Goal: Transaction & Acquisition: Purchase product/service

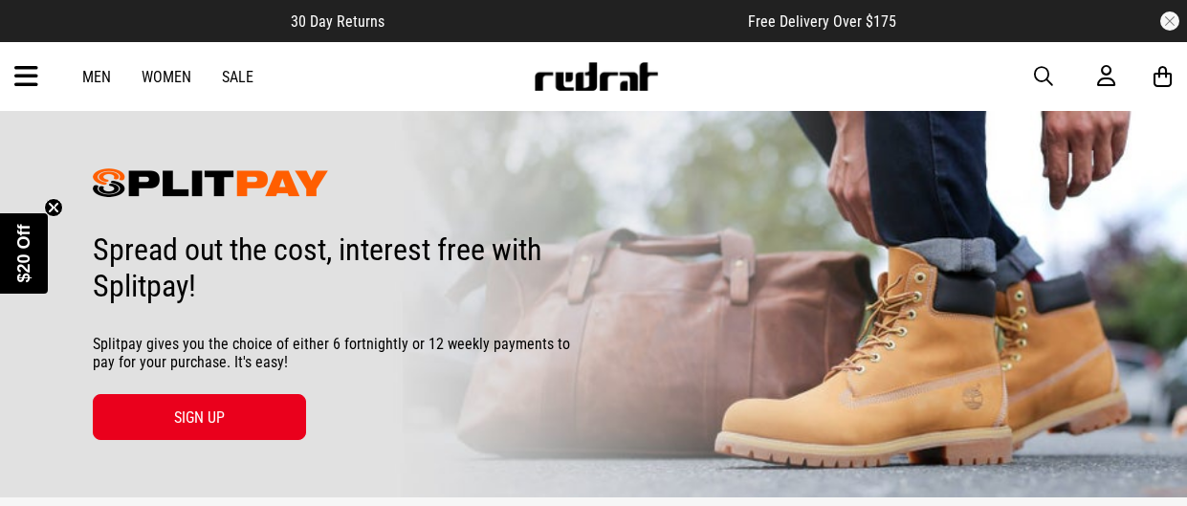
click at [241, 70] on link "Sale" at bounding box center [238, 77] width 32 height 18
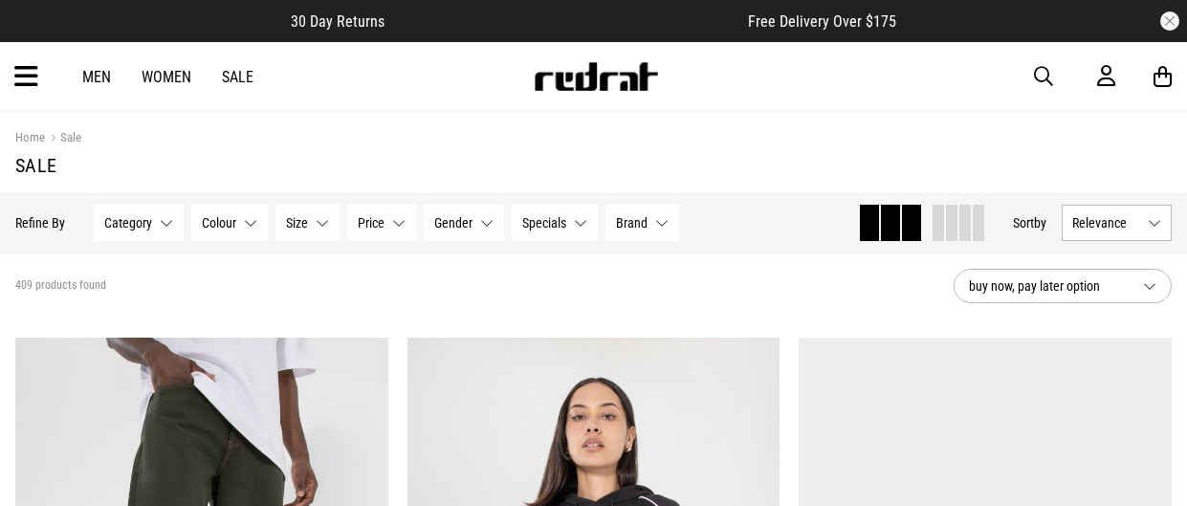
click at [175, 76] on link "Women" at bounding box center [167, 77] width 50 height 18
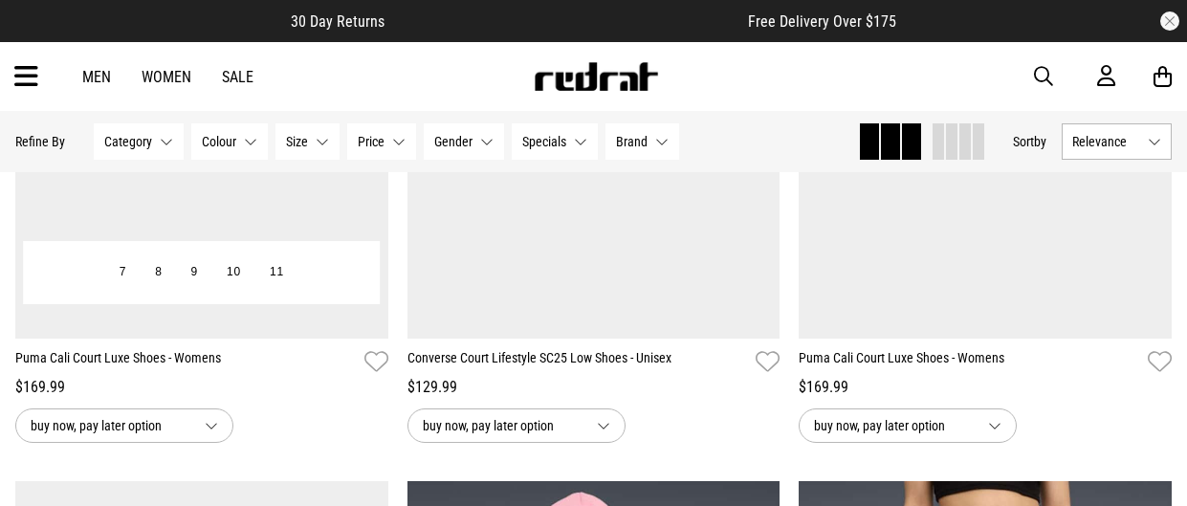
scroll to position [535, 0]
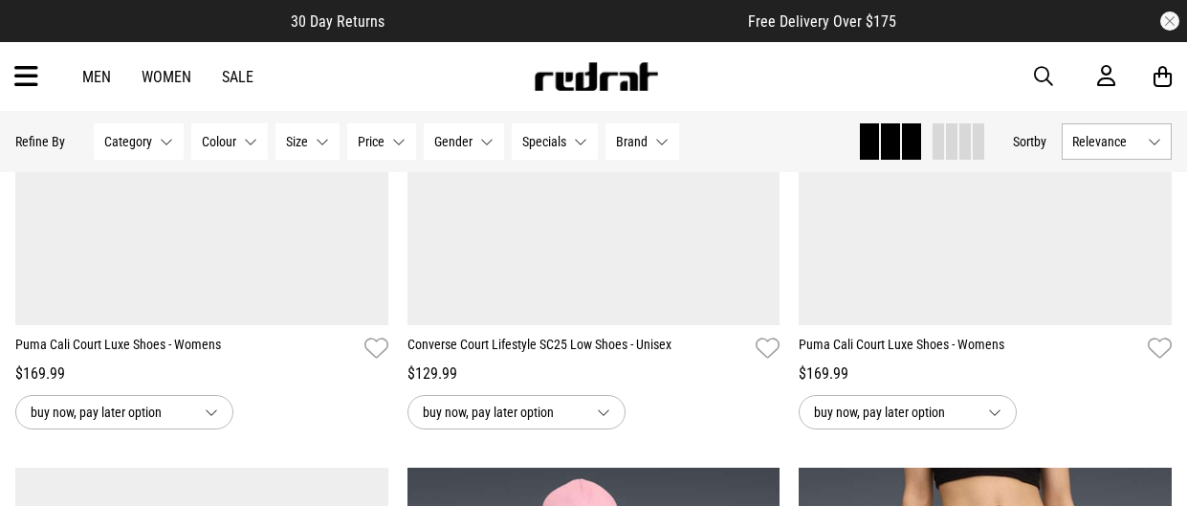
click at [390, 144] on button "Price None selected" at bounding box center [381, 141] width 69 height 36
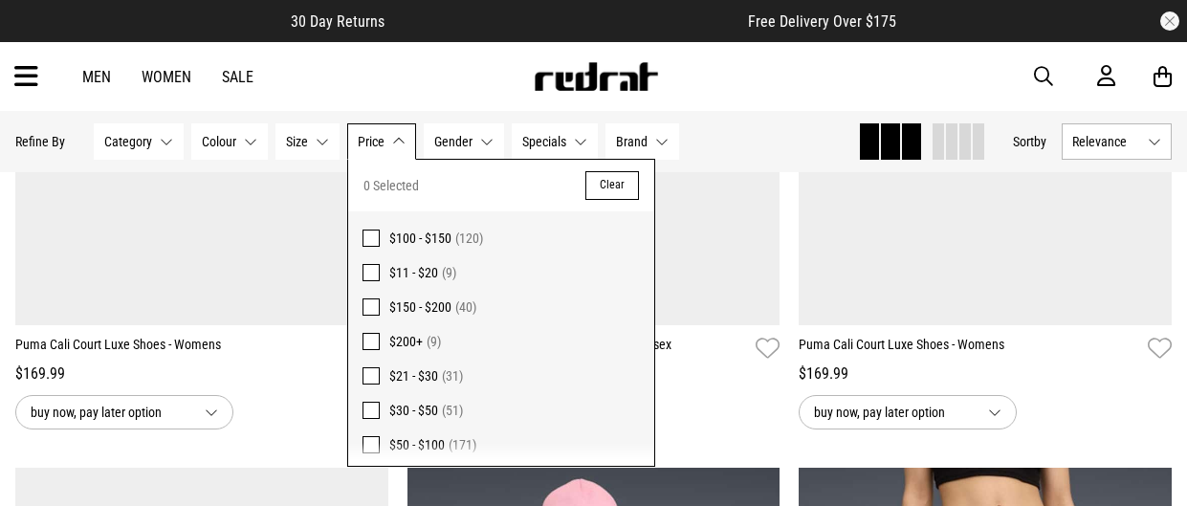
click at [390, 145] on button "Price None selected" at bounding box center [381, 141] width 69 height 36
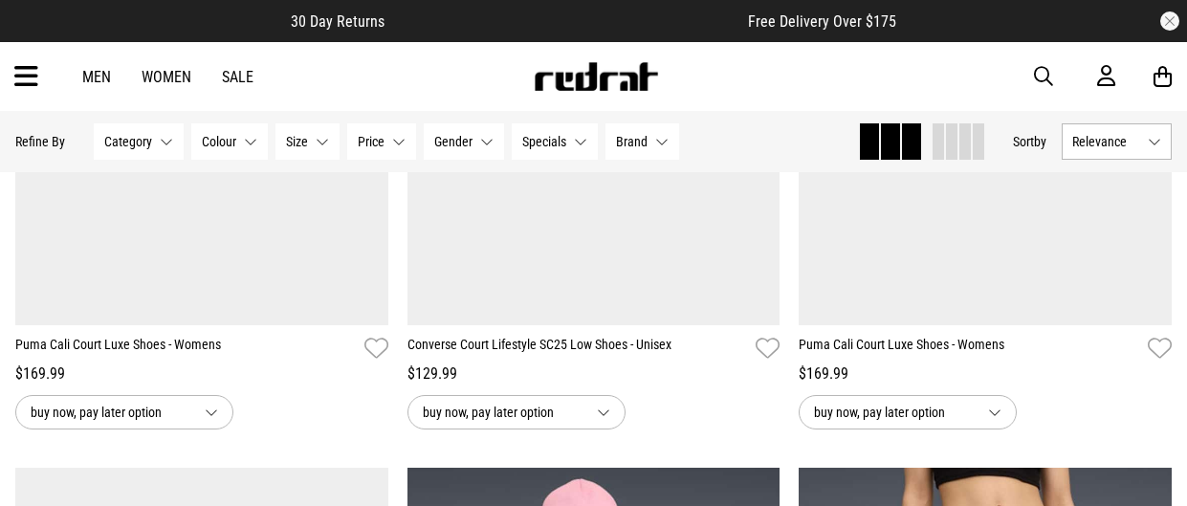
click at [1089, 140] on span "Relevance" at bounding box center [1107, 141] width 68 height 15
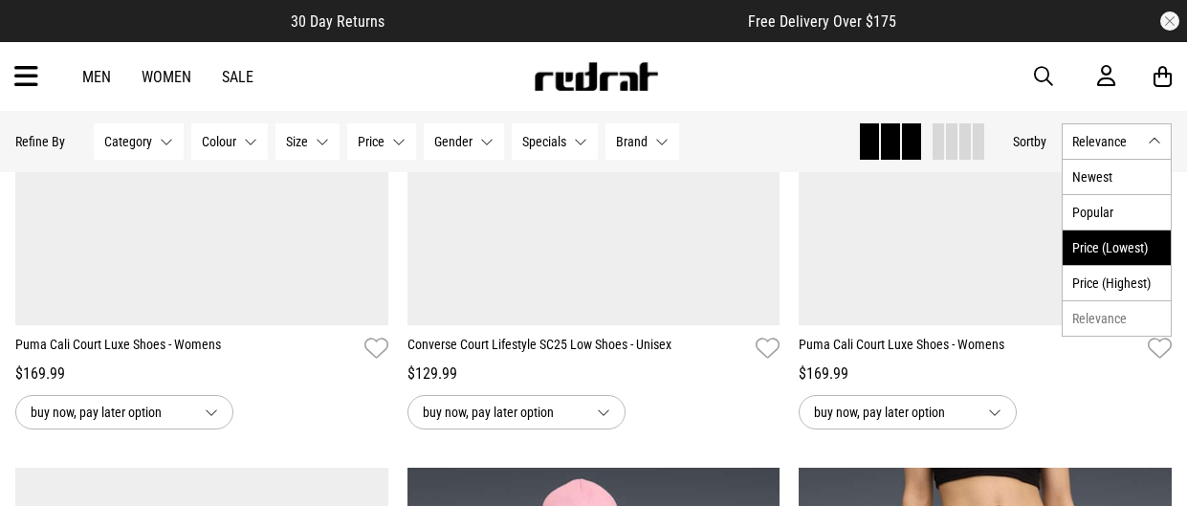
click at [1129, 243] on li "Price (Lowest)" at bounding box center [1117, 247] width 108 height 35
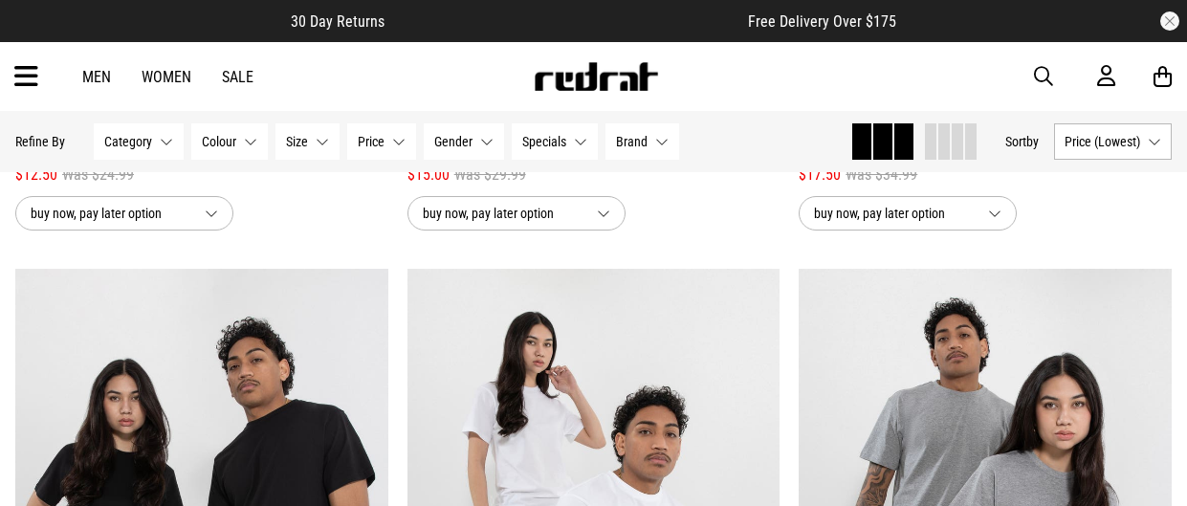
scroll to position [856, 0]
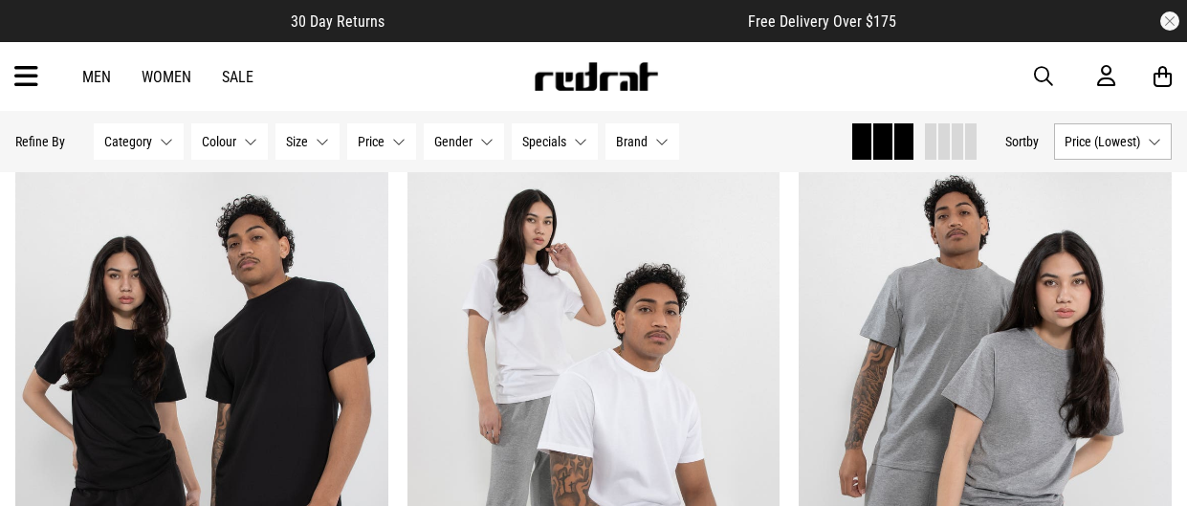
click at [304, 139] on span "Size" at bounding box center [297, 141] width 22 height 15
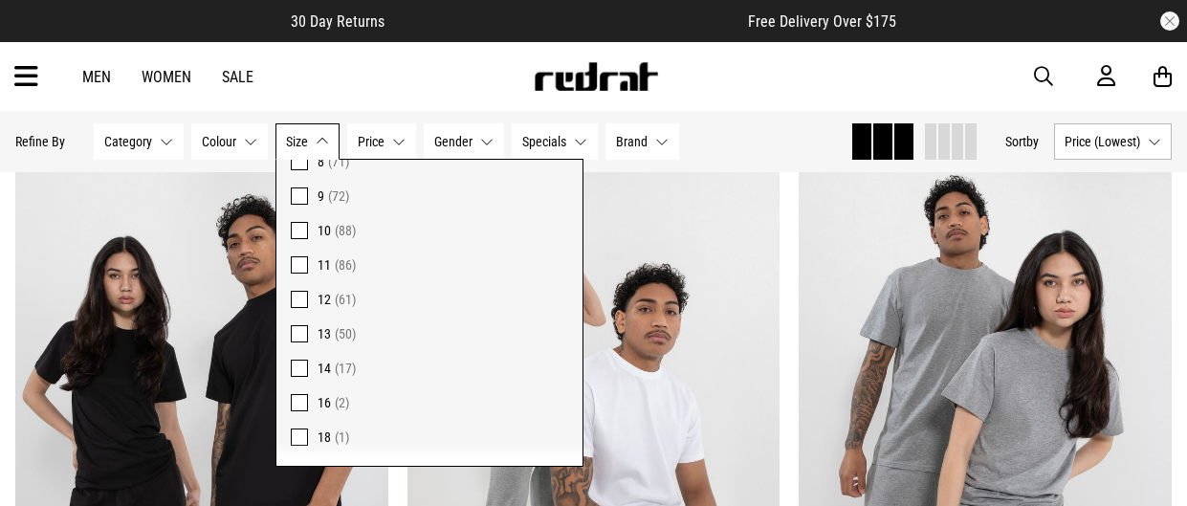
scroll to position [428, 0]
click at [301, 291] on span at bounding box center [299, 292] width 17 height 17
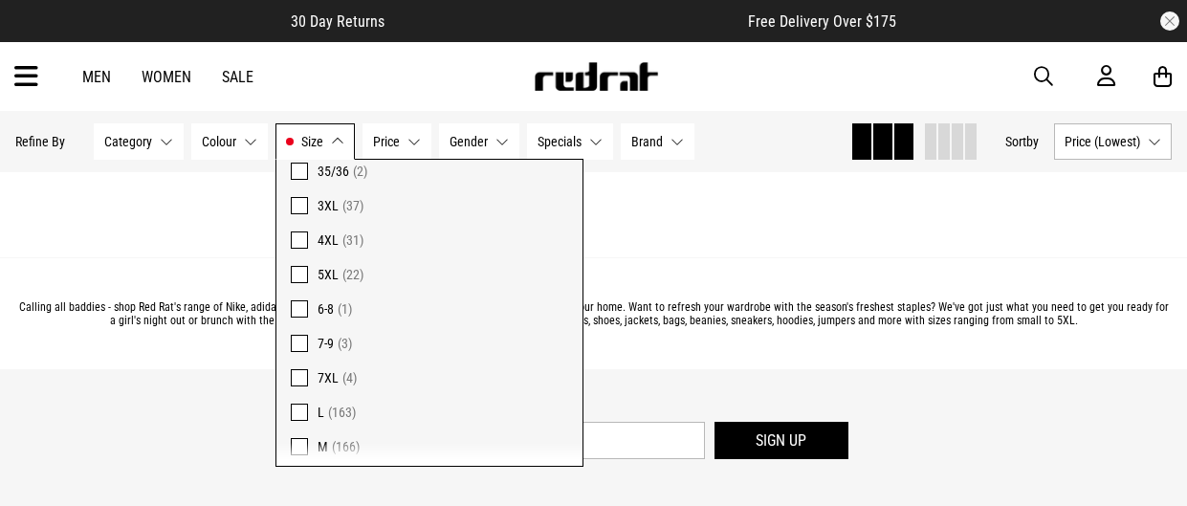
scroll to position [1285, 0]
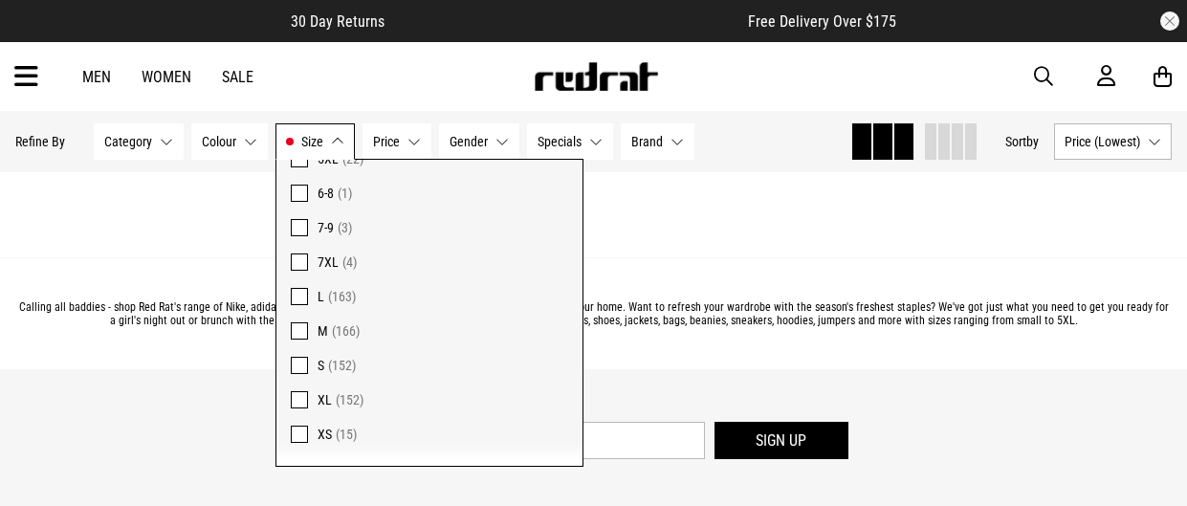
click at [295, 398] on span at bounding box center [299, 399] width 17 height 17
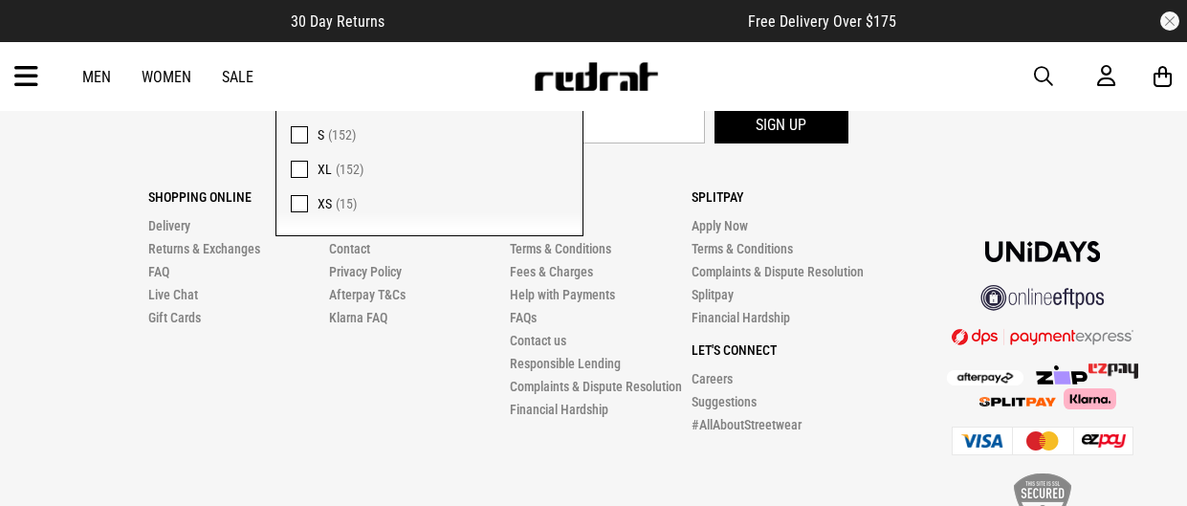
scroll to position [5604, 0]
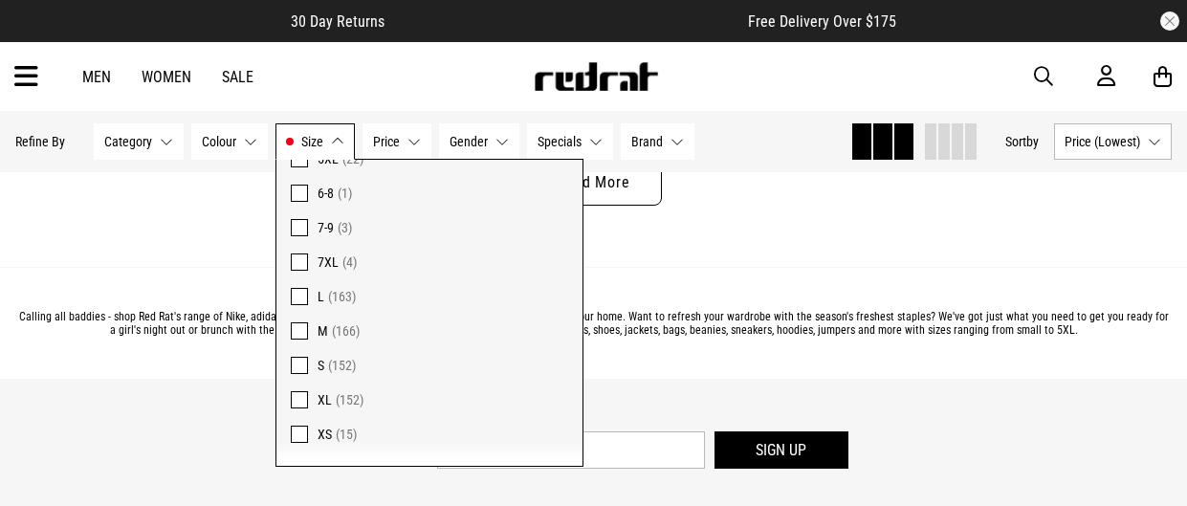
click at [712, 153] on div "Hide Refine s Refine By Filters Category None selected Category 0 Selected Clea…" at bounding box center [425, 142] width 820 height 42
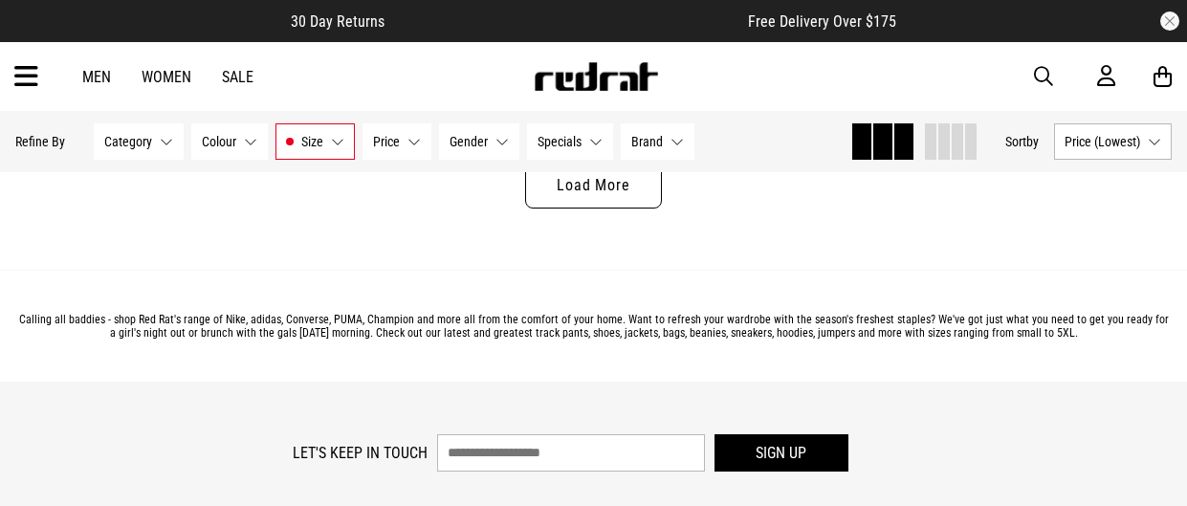
click at [602, 193] on link "Load More" at bounding box center [593, 186] width 136 height 46
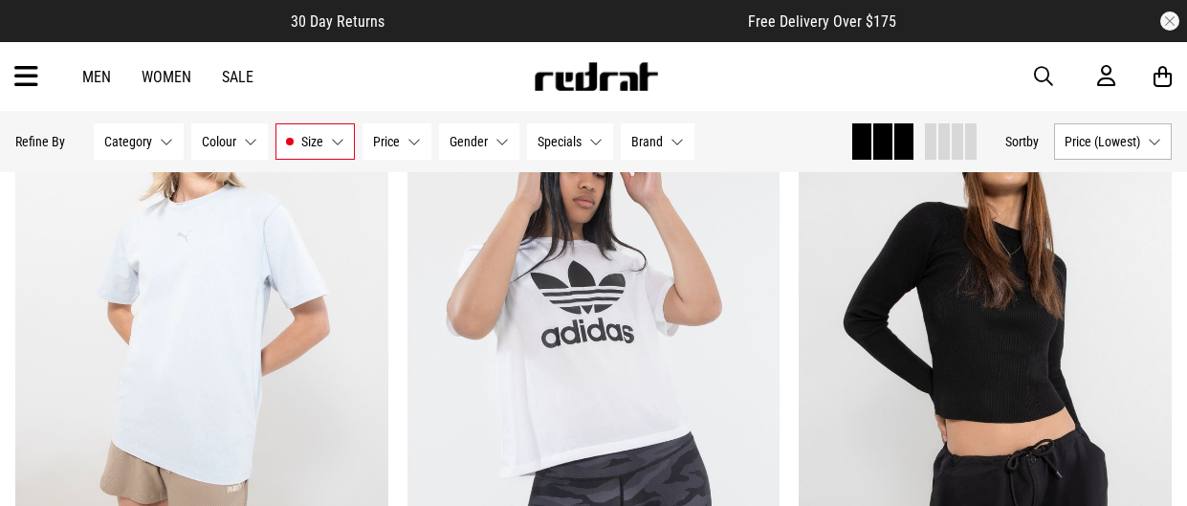
click at [155, 143] on button "Category None selected" at bounding box center [139, 141] width 90 height 36
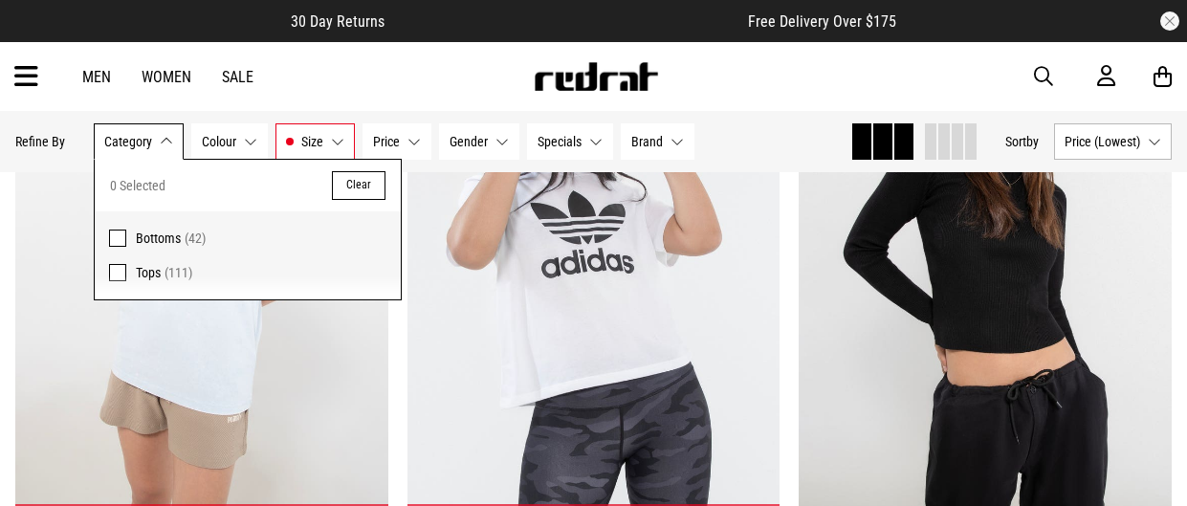
scroll to position [5710, 0]
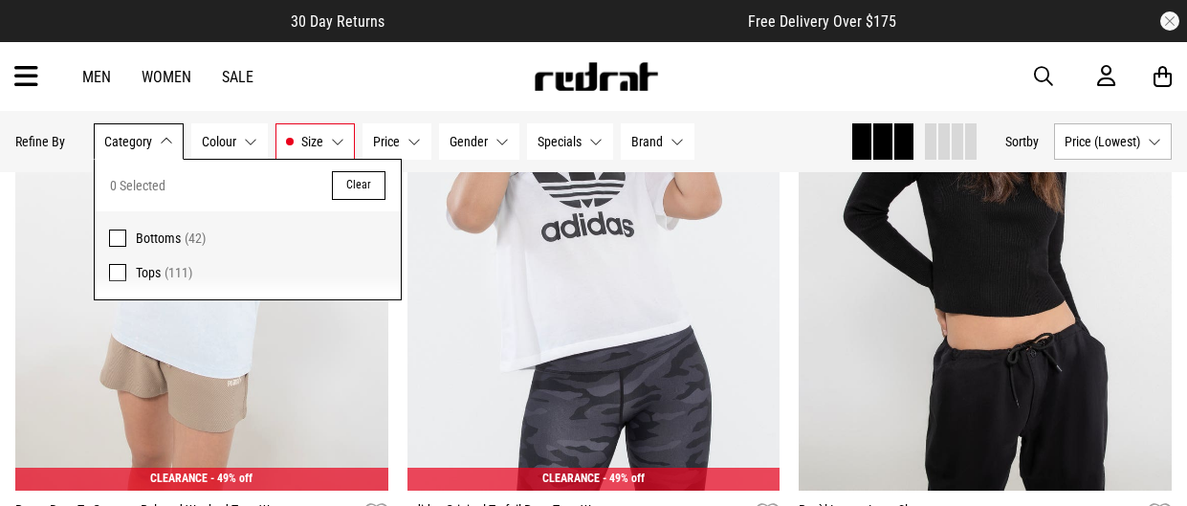
click at [114, 274] on span at bounding box center [117, 272] width 17 height 17
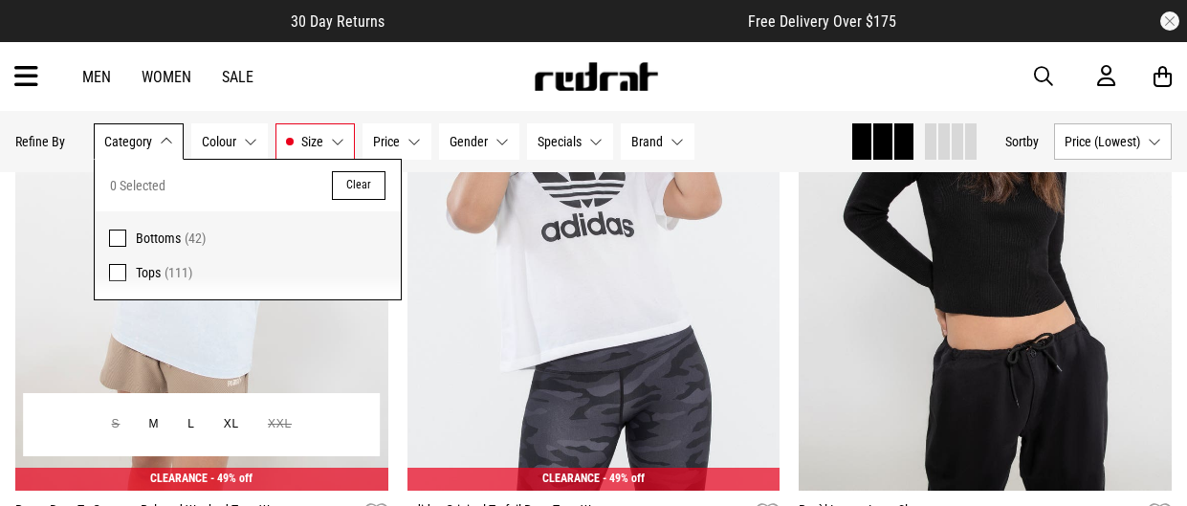
scroll to position [6102, 0]
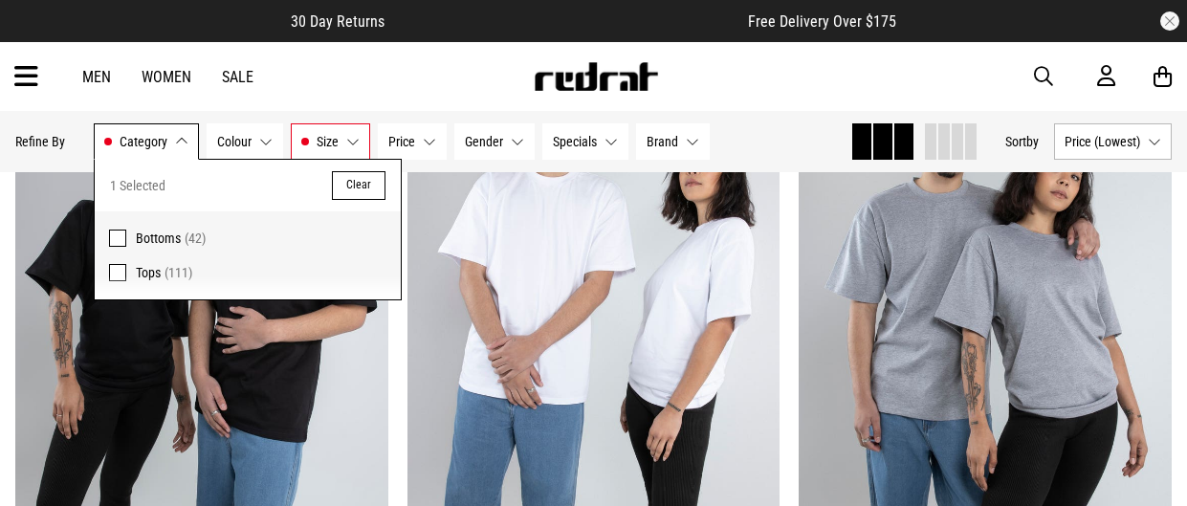
scroll to position [5285, 0]
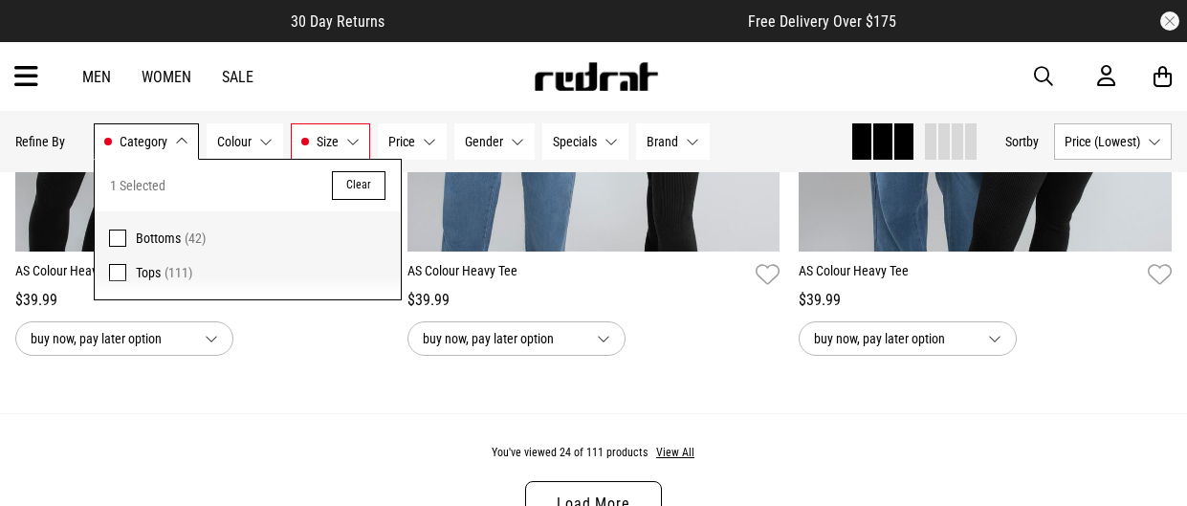
click at [122, 233] on span at bounding box center [117, 238] width 17 height 17
click at [119, 271] on span at bounding box center [117, 272] width 17 height 17
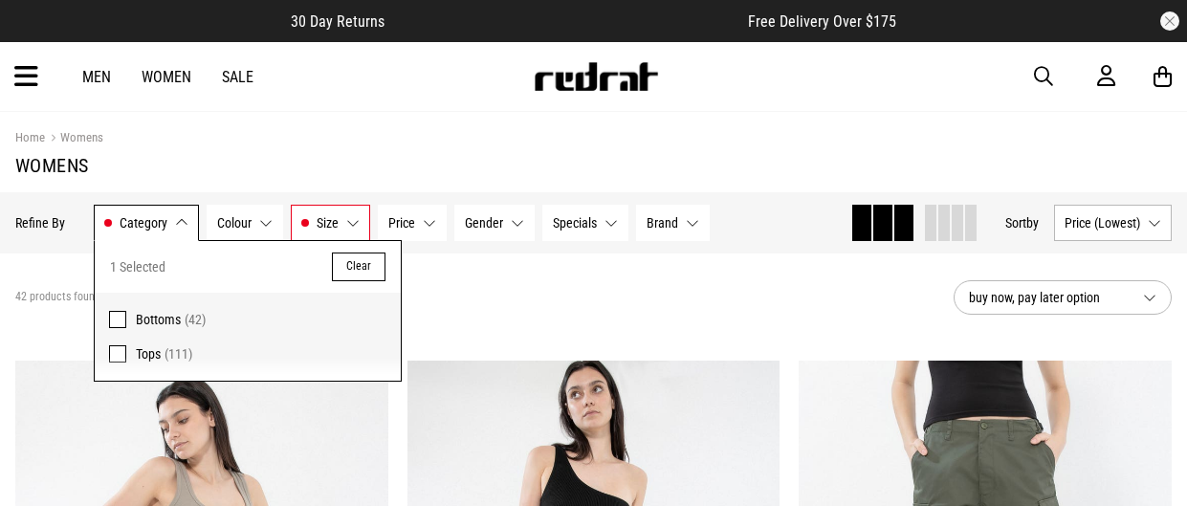
click at [33, 79] on icon at bounding box center [26, 77] width 24 height 32
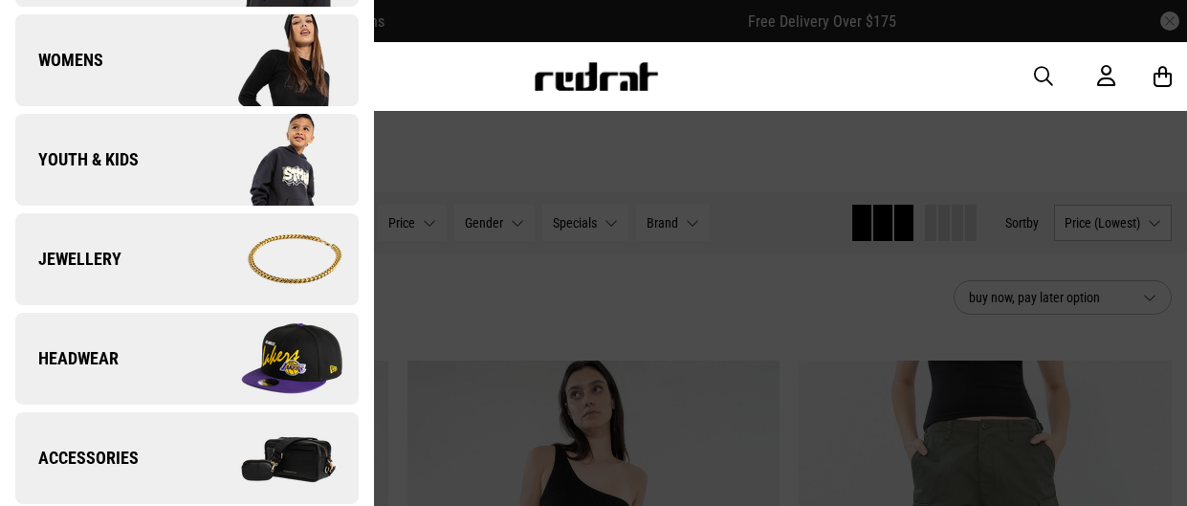
scroll to position [428, 0]
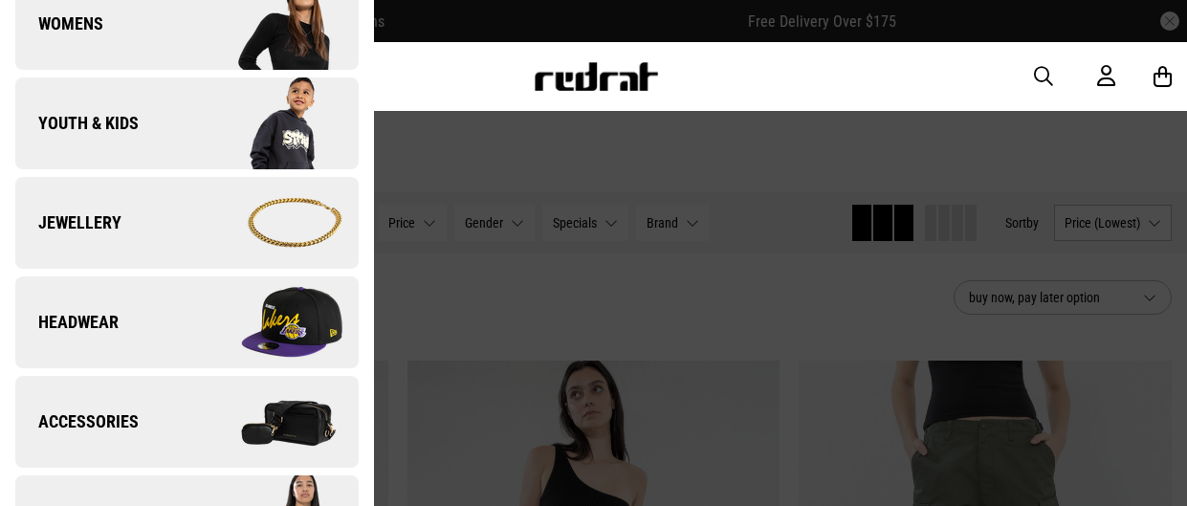
click at [103, 222] on span "Jewellery" at bounding box center [68, 222] width 106 height 23
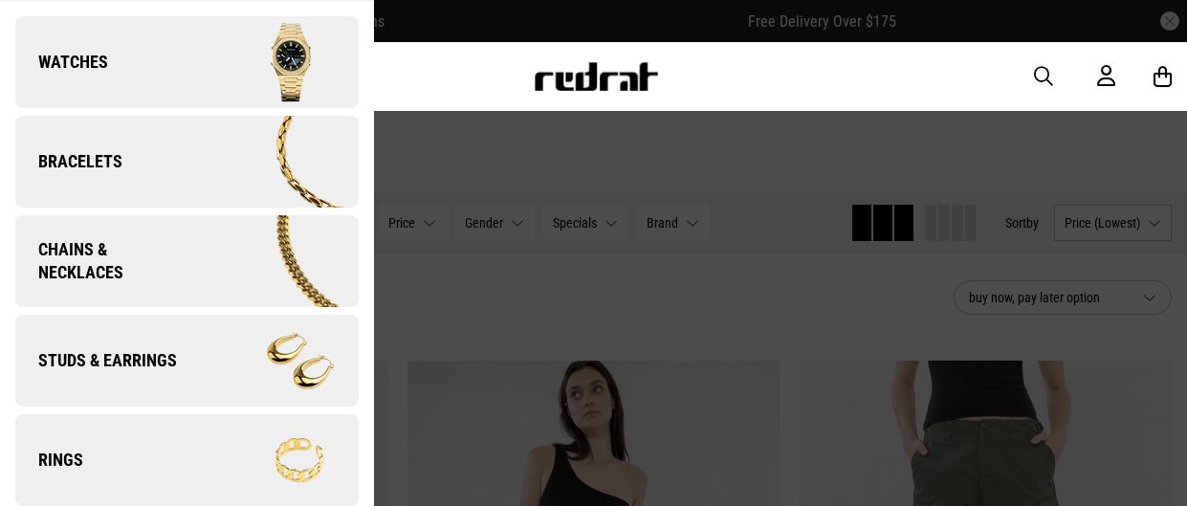
scroll to position [123, 0]
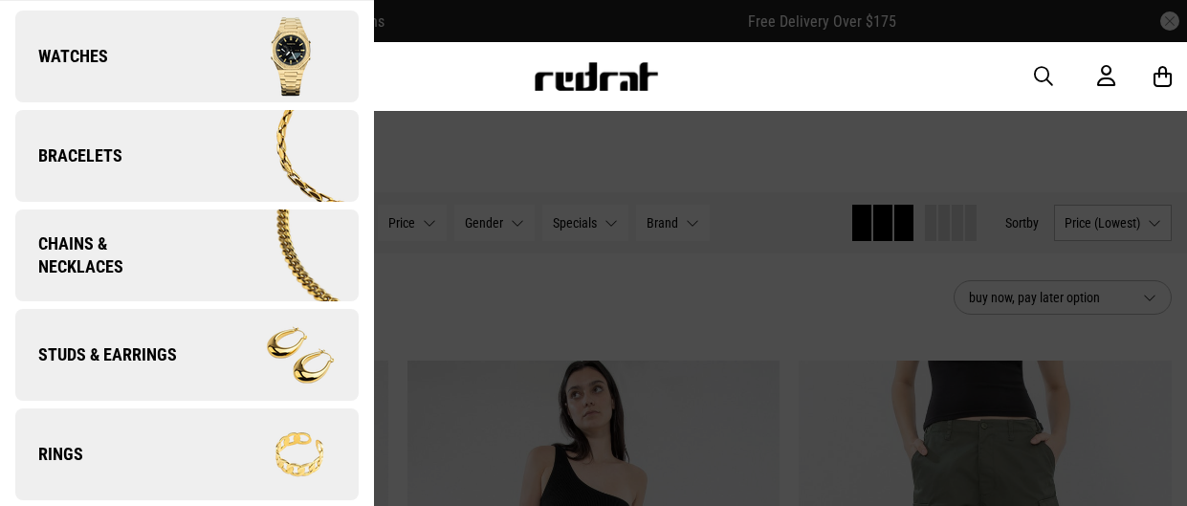
click at [49, 443] on span "Rings" at bounding box center [49, 454] width 68 height 23
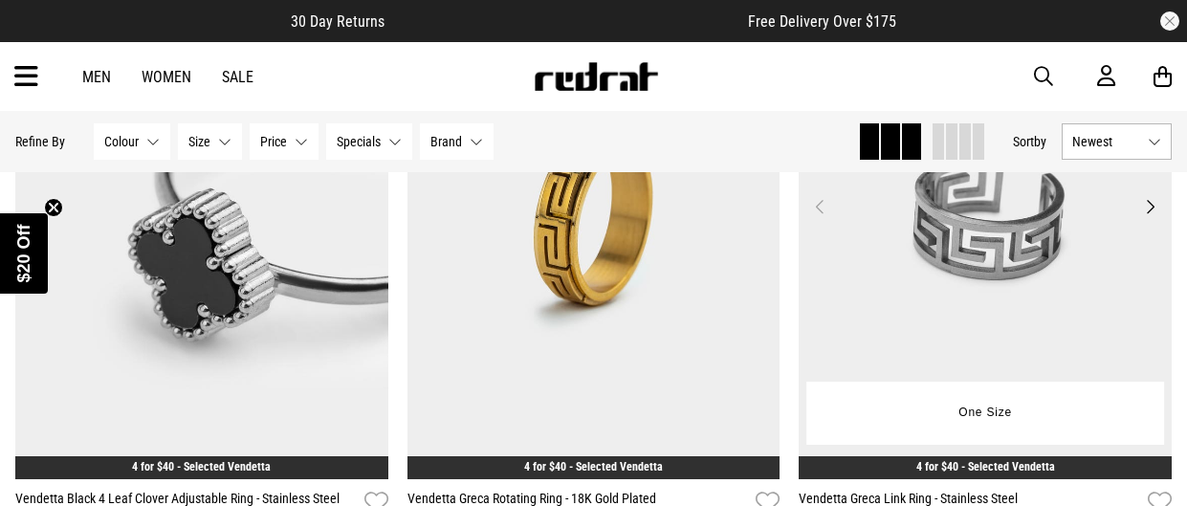
scroll to position [5464, 0]
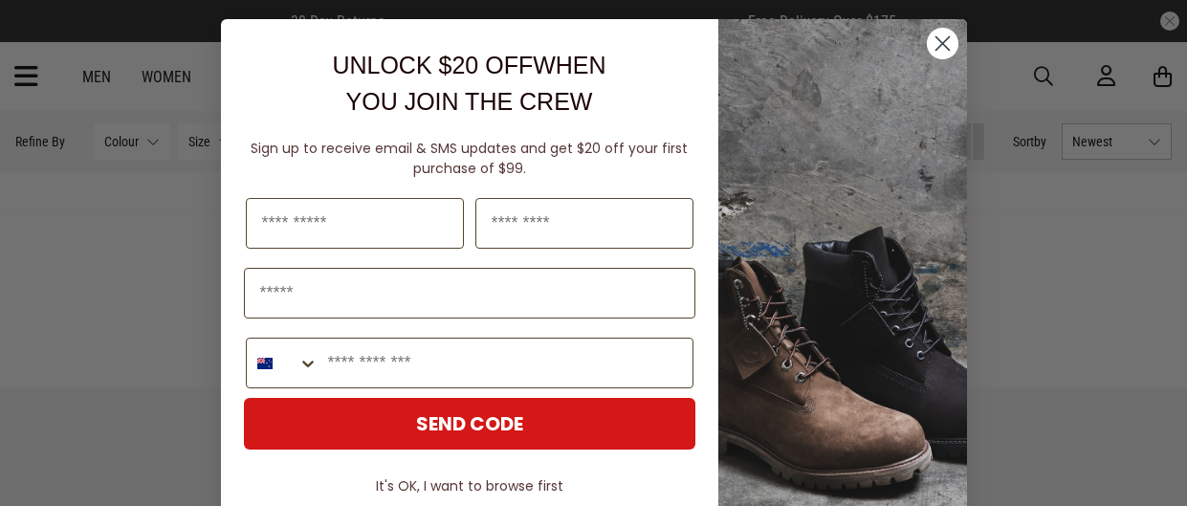
click at [941, 51] on circle "Close dialog" at bounding box center [942, 44] width 32 height 32
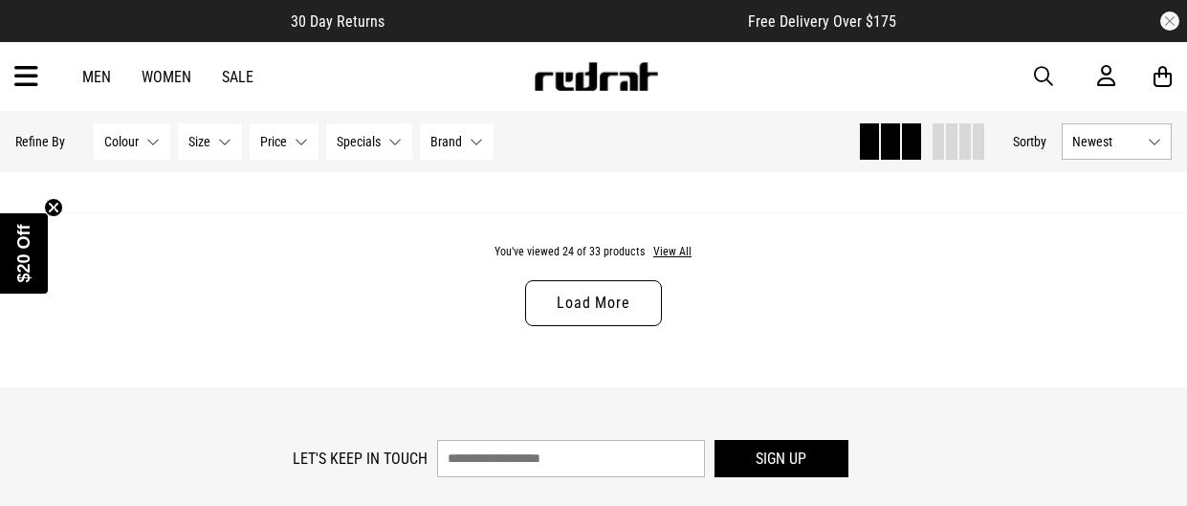
click at [582, 292] on link "Load More" at bounding box center [593, 303] width 136 height 46
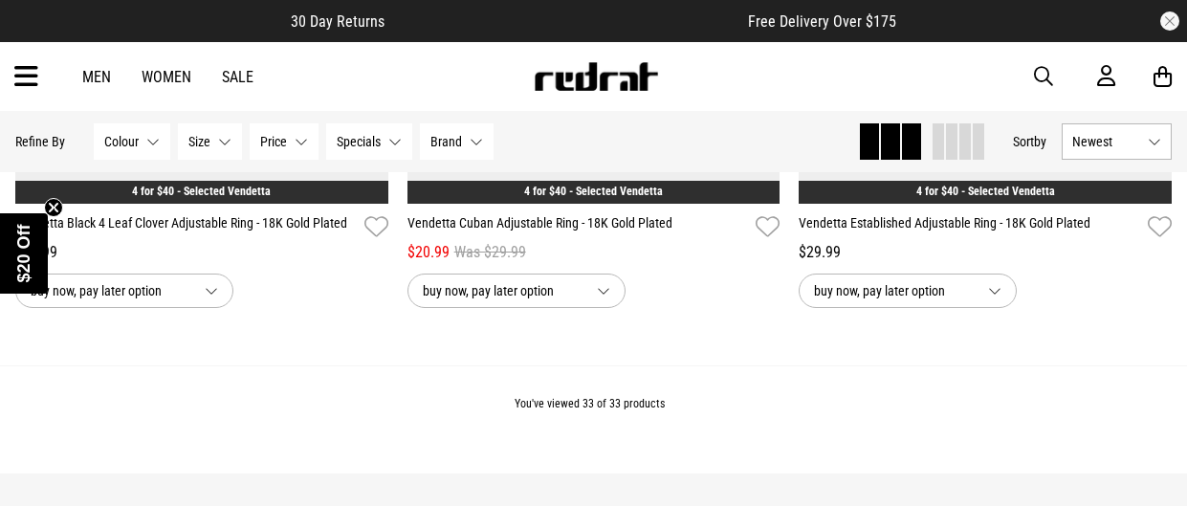
scroll to position [7286, 0]
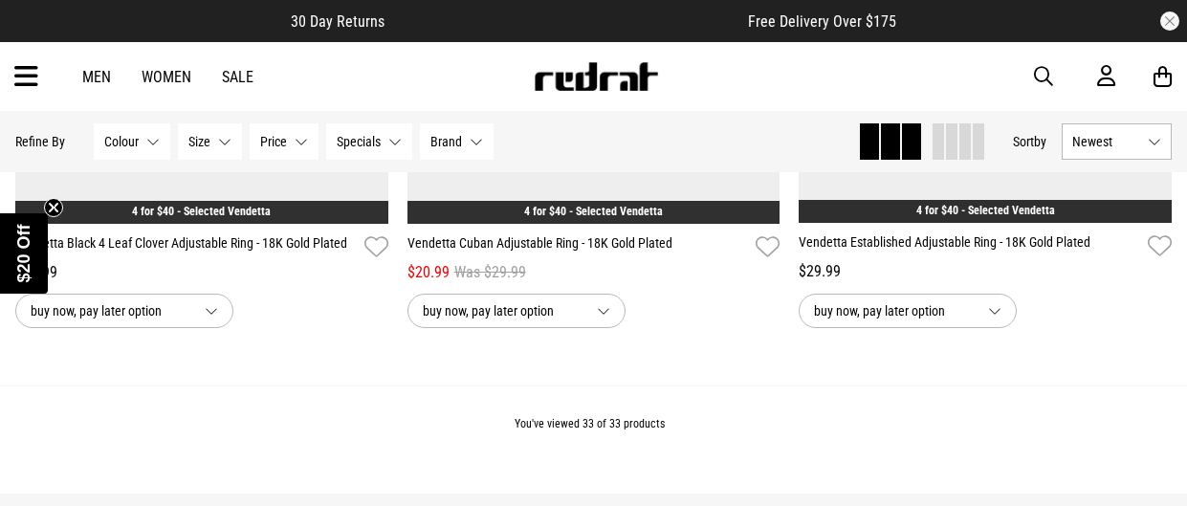
click at [28, 79] on icon at bounding box center [26, 77] width 24 height 32
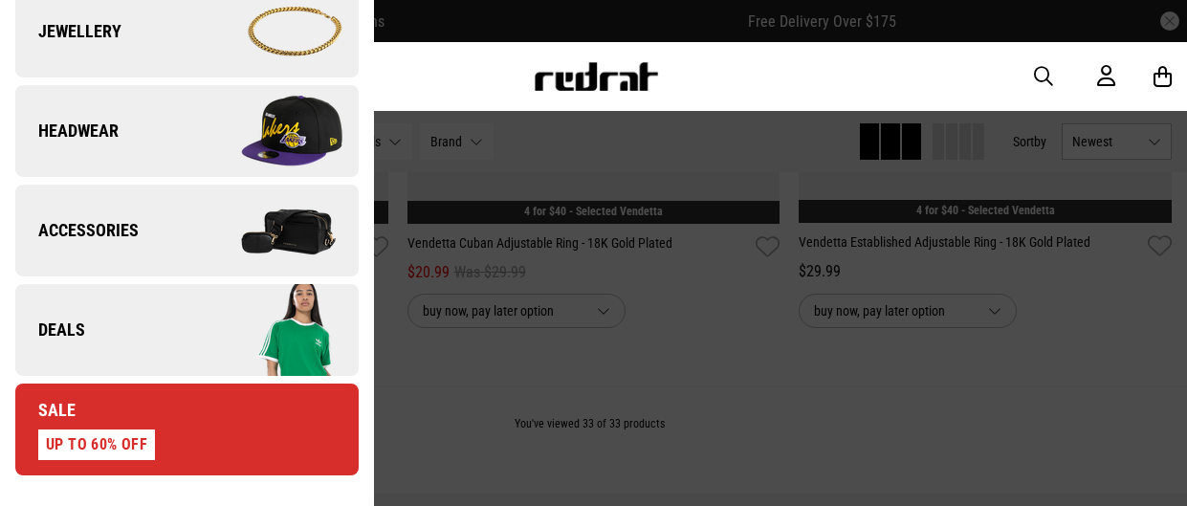
scroll to position [643, 0]
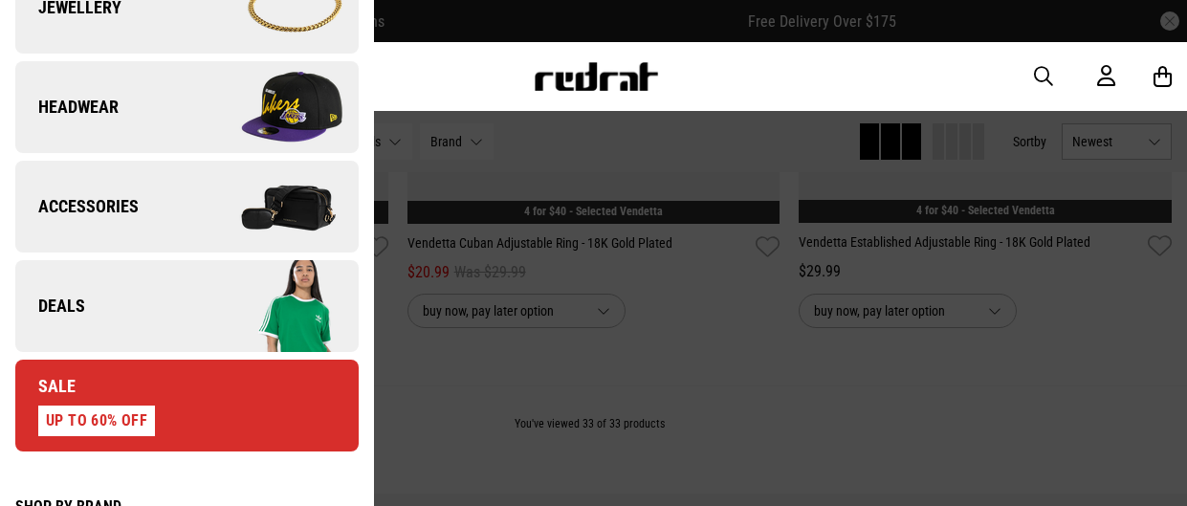
click at [91, 210] on span "Accessories" at bounding box center [76, 206] width 123 height 23
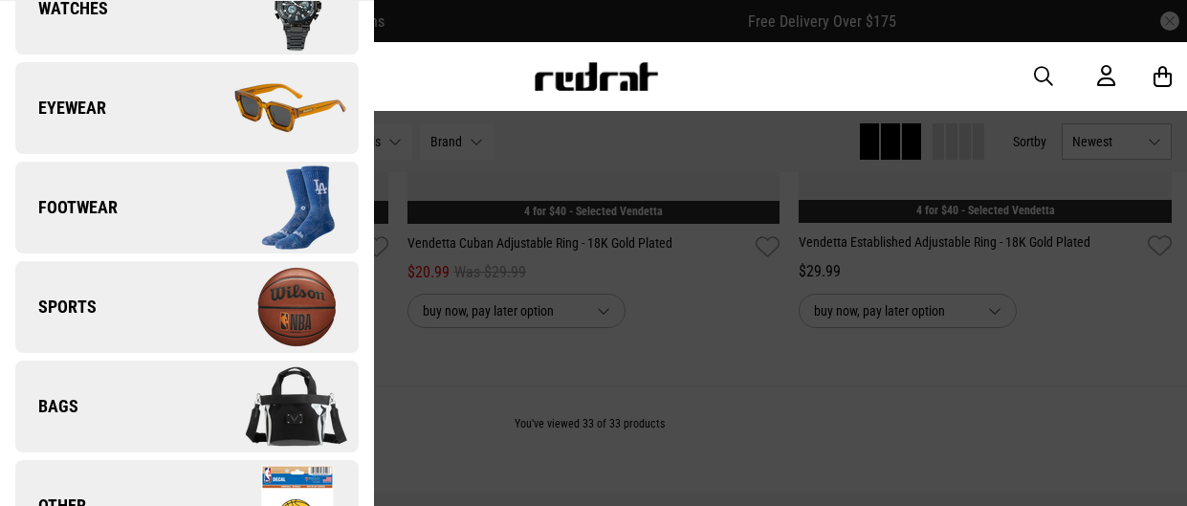
scroll to position [322, 0]
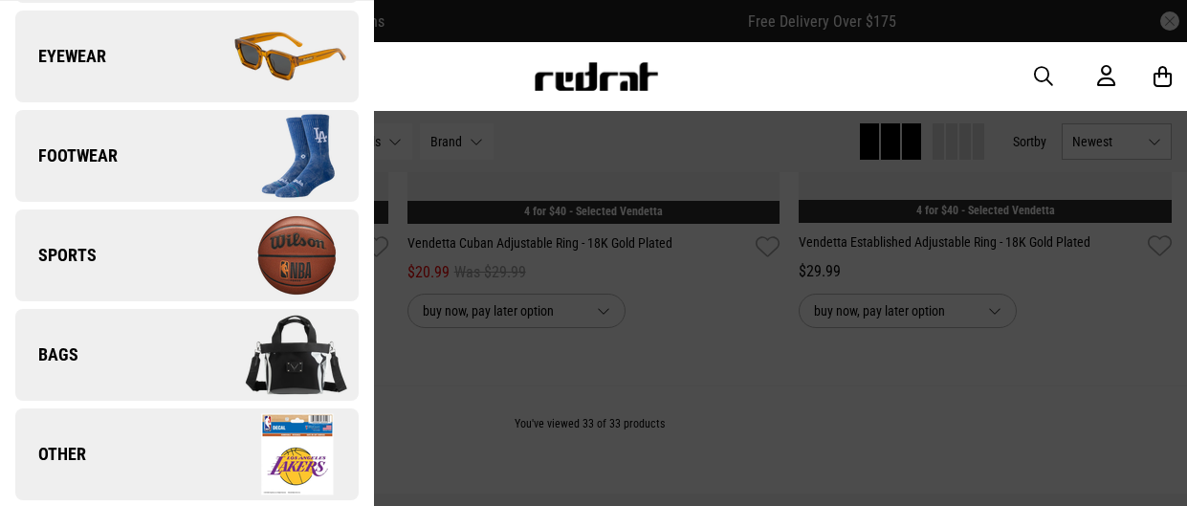
click at [131, 345] on link "Bags" at bounding box center [186, 355] width 343 height 92
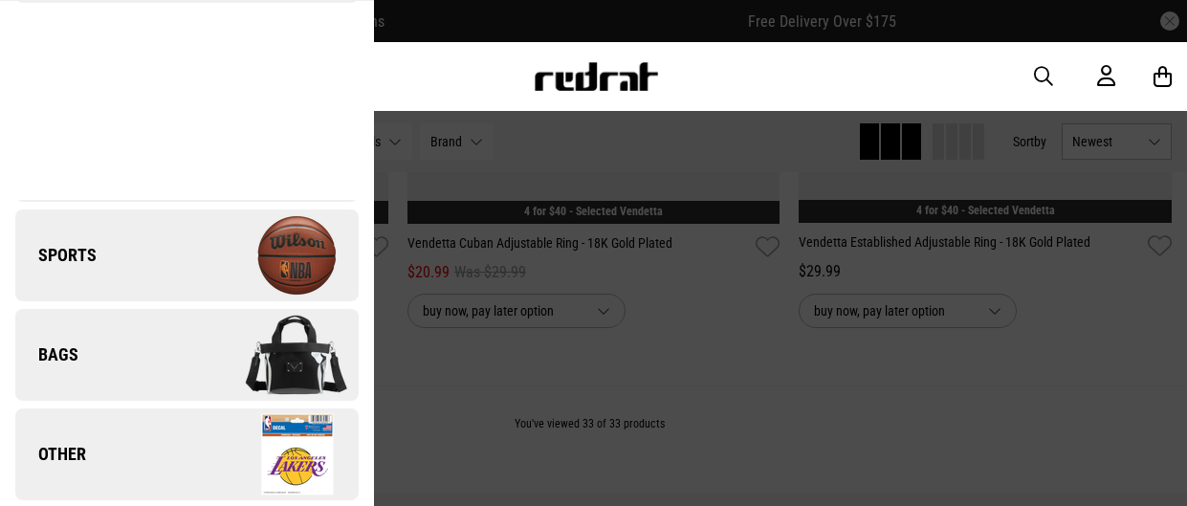
click at [153, 339] on link "Bags" at bounding box center [186, 355] width 343 height 92
click at [320, 353] on img at bounding box center [272, 355] width 171 height 96
click at [323, 344] on img at bounding box center [272, 355] width 171 height 96
drag, startPoint x: 323, startPoint y: 344, endPoint x: 353, endPoint y: 377, distance: 44.0
click at [353, 377] on img at bounding box center [272, 355] width 171 height 96
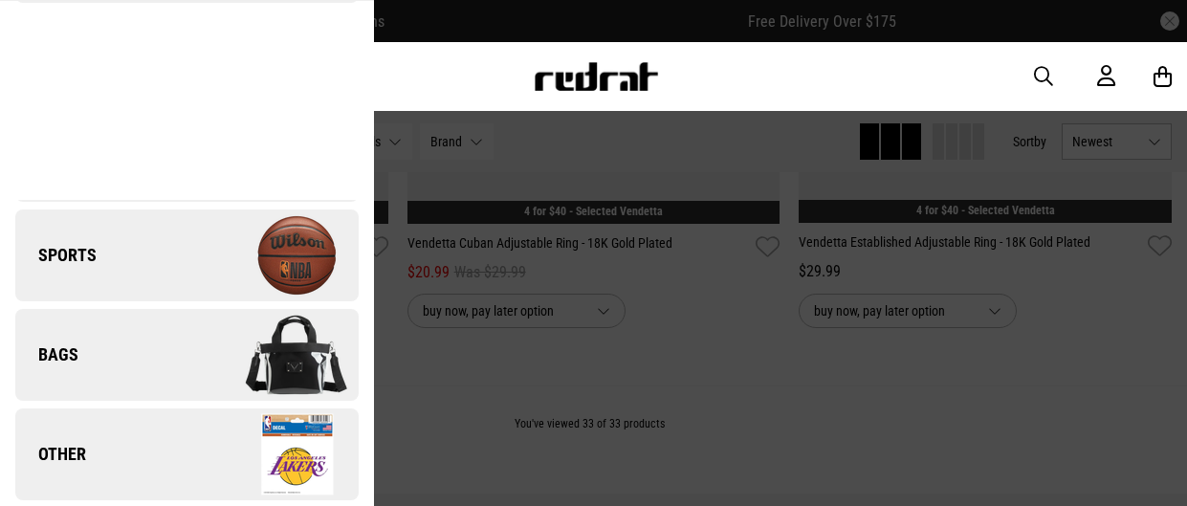
click at [299, 360] on img at bounding box center [272, 355] width 171 height 96
click at [599, 375] on div at bounding box center [593, 253] width 1187 height 506
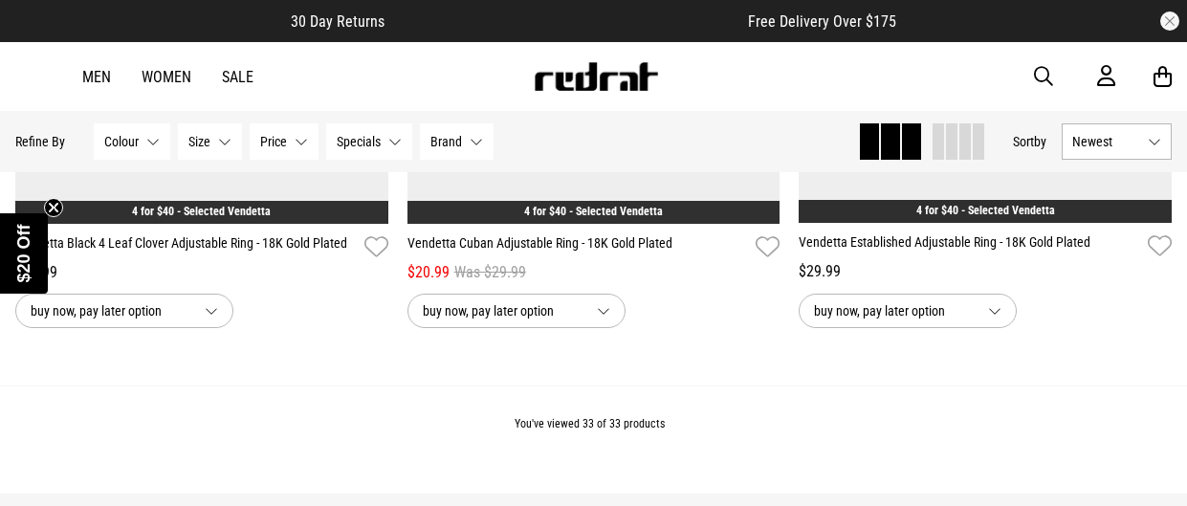
scroll to position [0, 0]
